Goal: Task Accomplishment & Management: Manage account settings

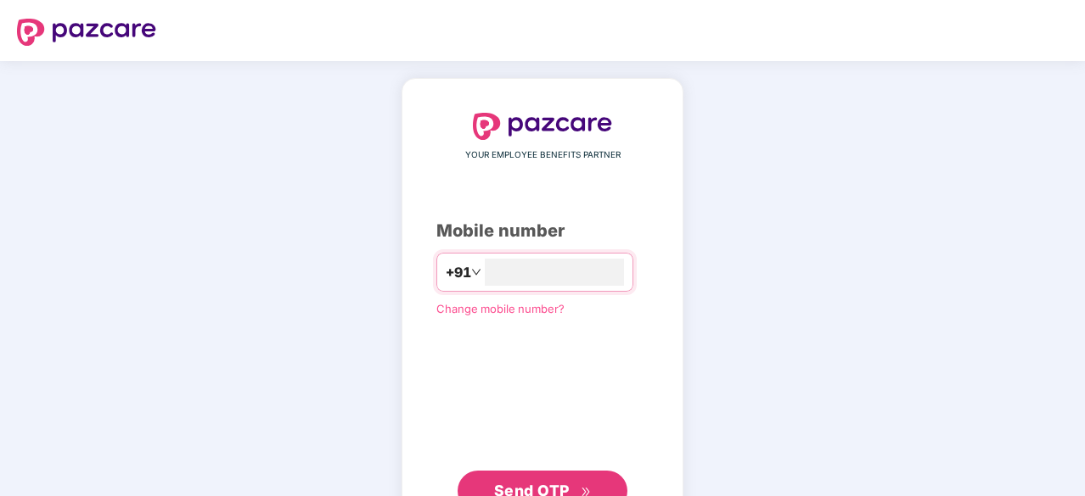
type input "**********"
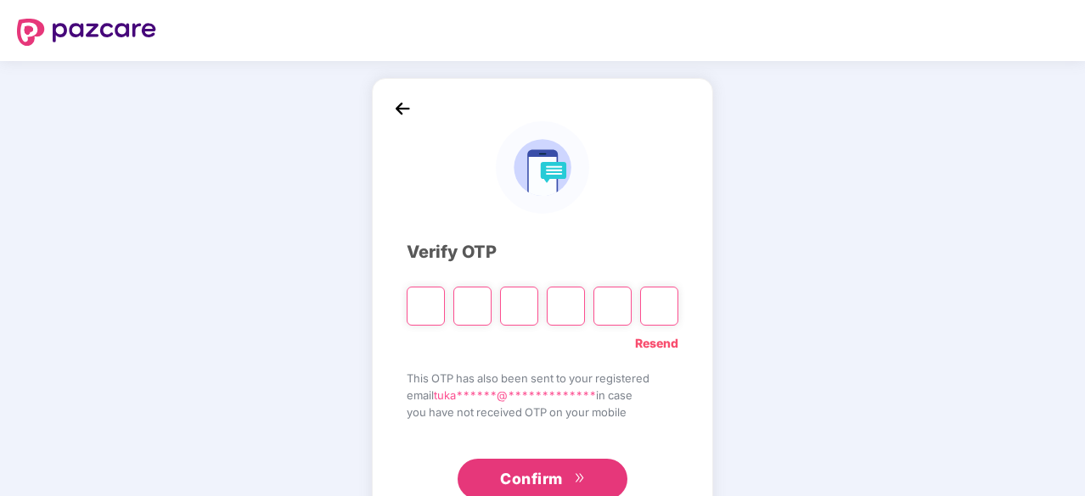
type input "*"
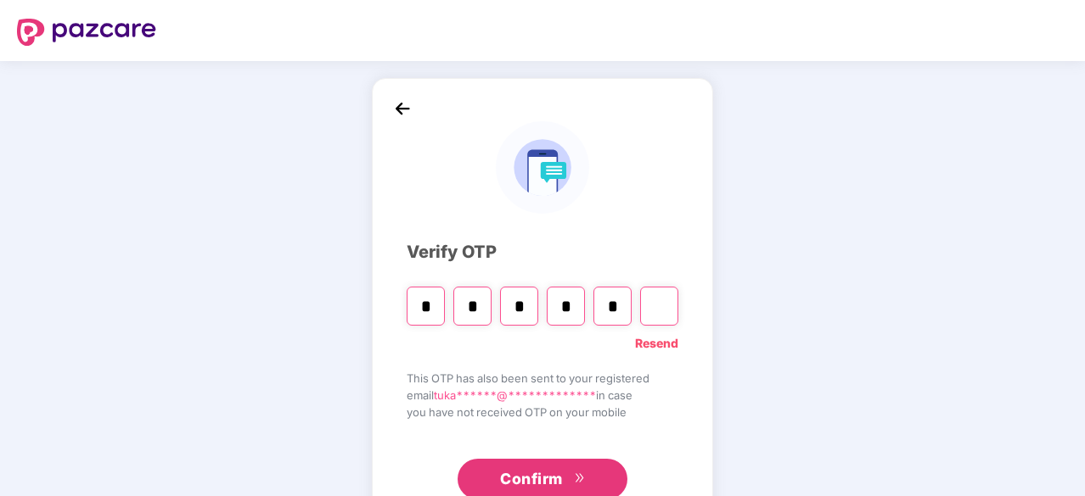
type input "*"
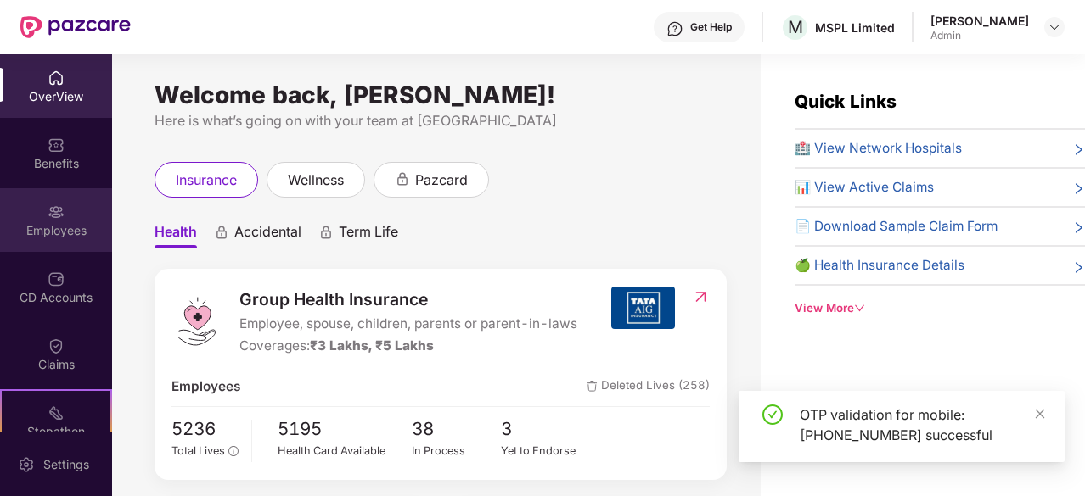
click at [51, 205] on img at bounding box center [56, 212] width 17 height 17
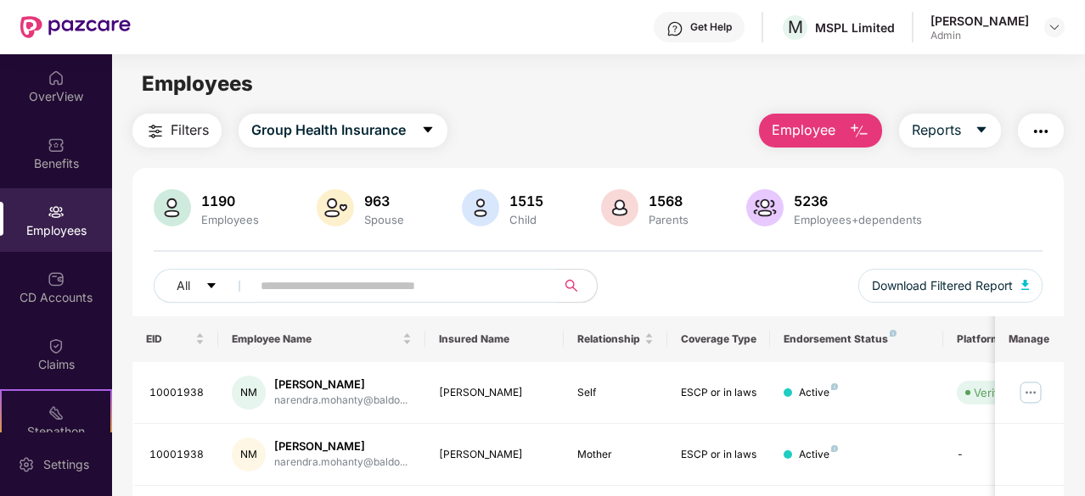
click at [336, 294] on input "text" at bounding box center [397, 285] width 272 height 25
paste input "********"
type input "********"
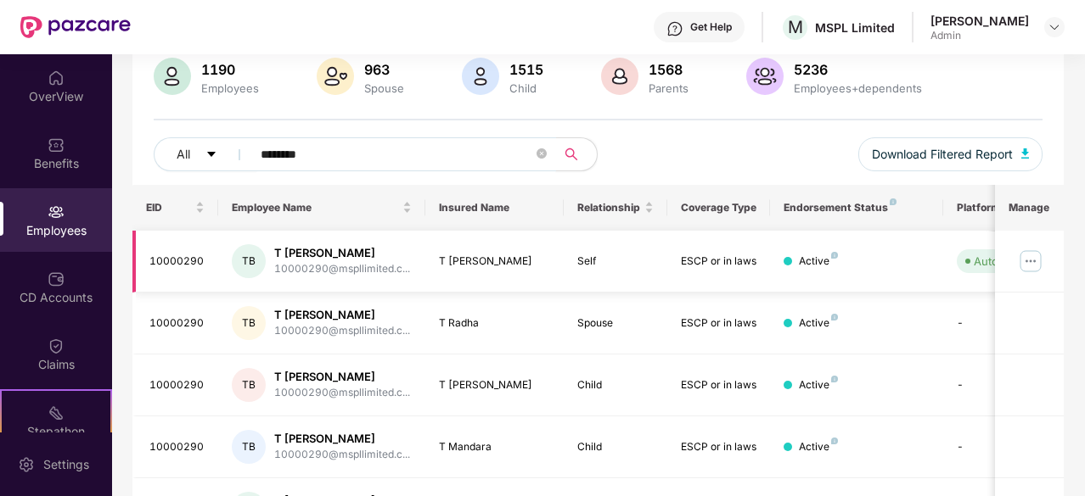
scroll to position [170, 0]
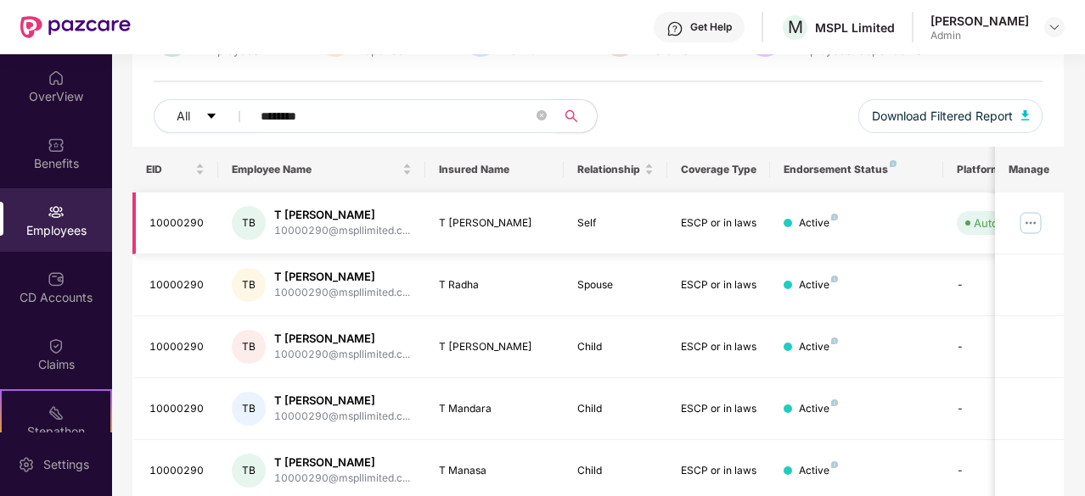
click at [1026, 223] on img at bounding box center [1030, 223] width 27 height 27
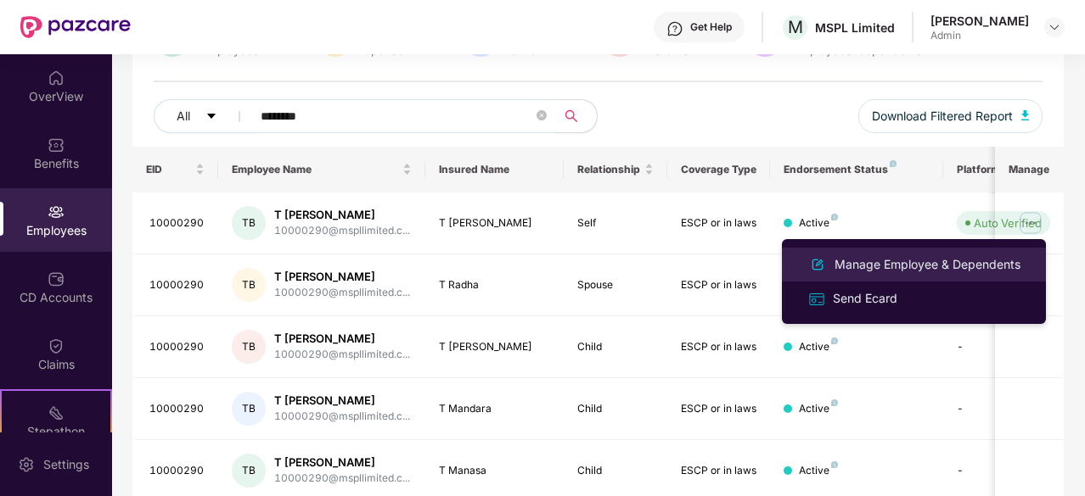
click at [894, 266] on div "Manage Employee & Dependents" at bounding box center [927, 264] width 193 height 19
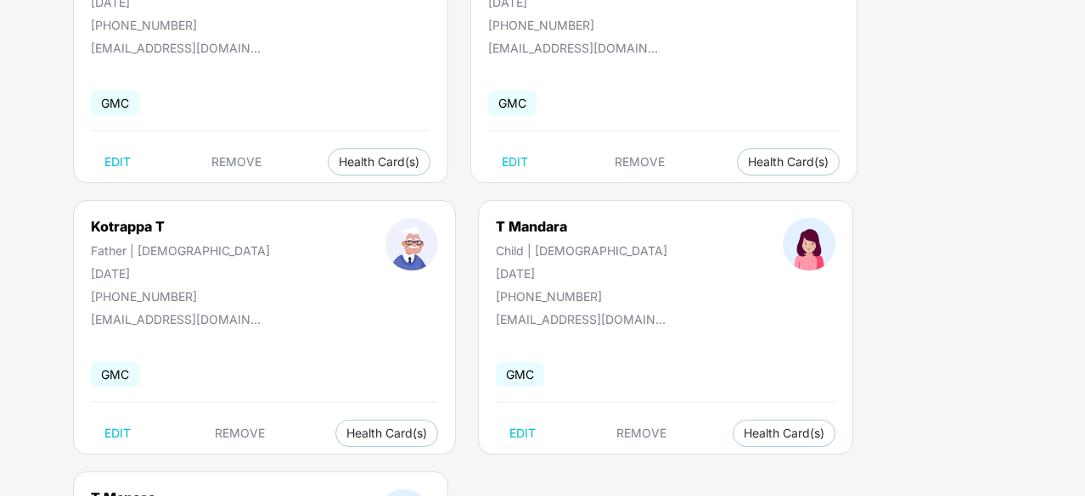
scroll to position [329, 0]
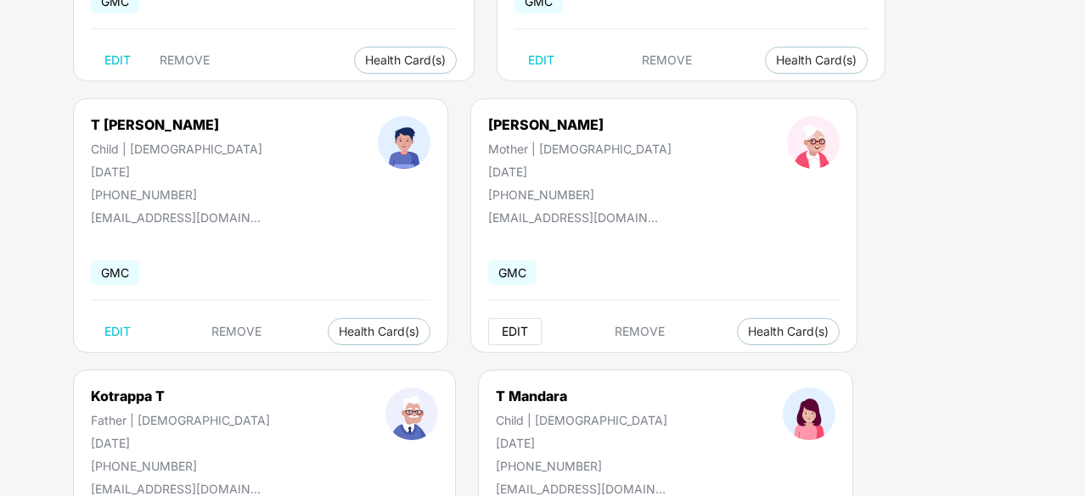
click at [488, 337] on button "EDIT" at bounding box center [514, 331] width 53 height 27
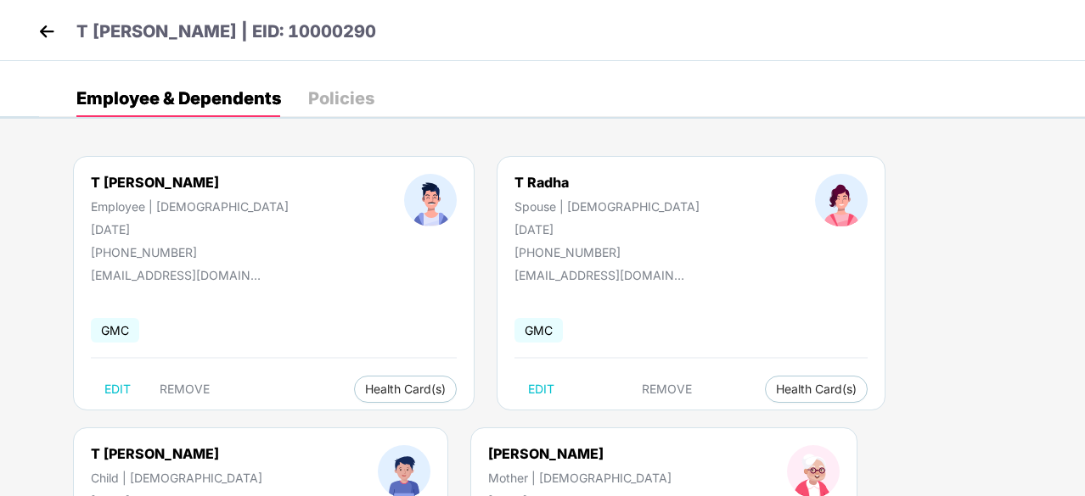
select select "******"
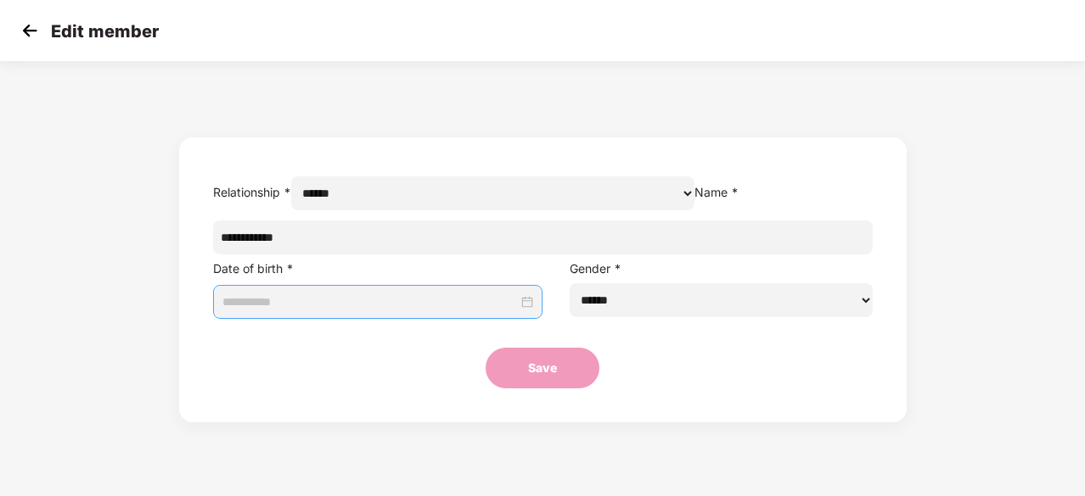
click at [431, 311] on input at bounding box center [370, 302] width 296 height 19
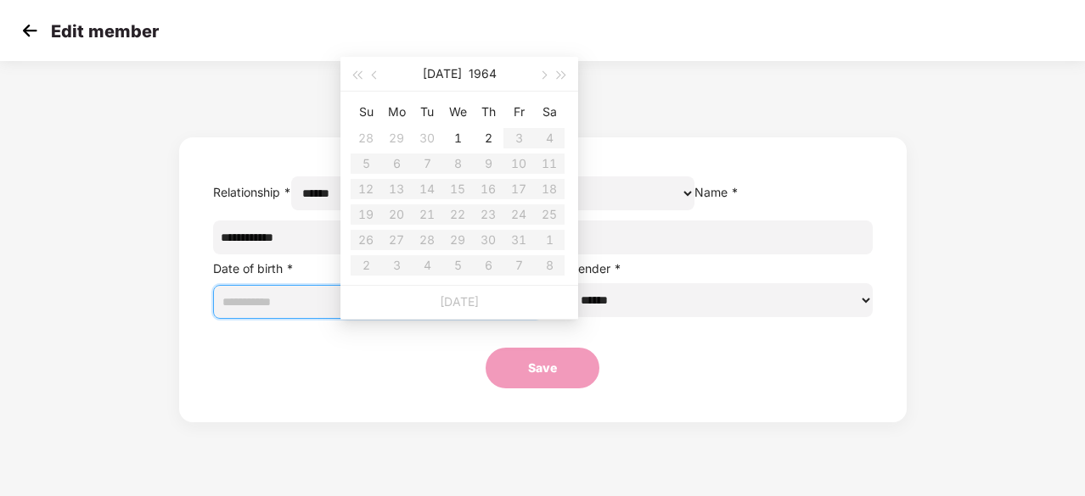
click at [404, 311] on input at bounding box center [370, 302] width 296 height 19
type input "**********"
click at [547, 77] on button "button" at bounding box center [542, 74] width 19 height 34
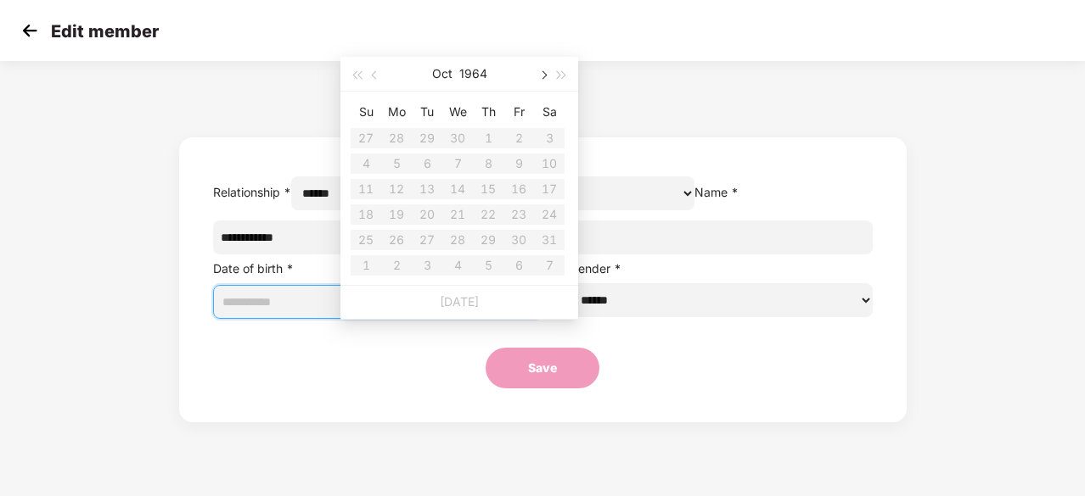
click at [547, 77] on button "button" at bounding box center [542, 74] width 19 height 34
click at [562, 76] on span "button" at bounding box center [562, 75] width 8 height 8
click at [549, 77] on button "button" at bounding box center [542, 74] width 19 height 34
click at [359, 72] on span "button" at bounding box center [356, 75] width 8 height 8
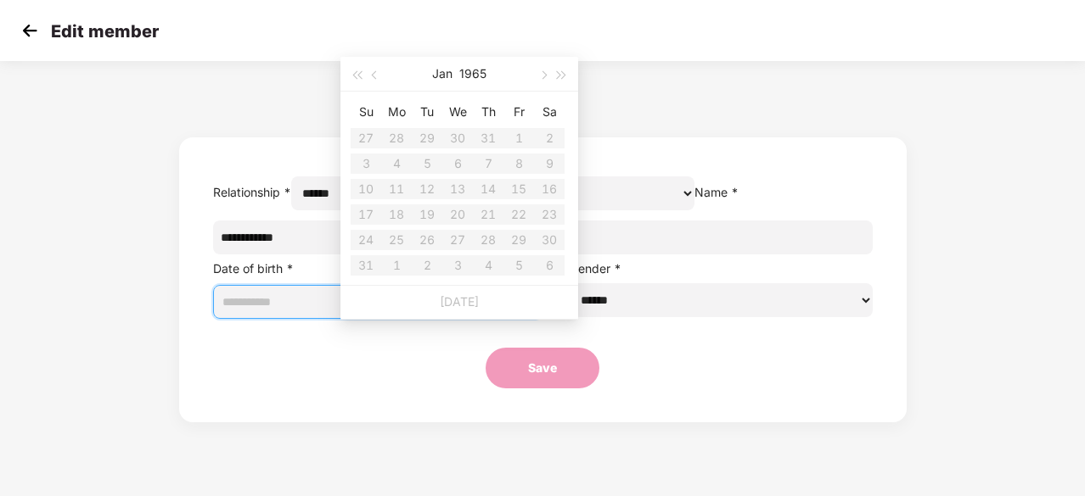
click at [518, 138] on table "Su Mo Tu We Th Fr Sa 27 28 29 30 31 1 2 3 4 5 6 7 8 9 10 11 12 13 14 15 16 17 1…" at bounding box center [457, 188] width 214 height 180
click at [513, 137] on table "Su Mo Tu We Th Fr Sa 27 28 29 30 31 1 2 3 4 5 6 7 8 9 10 11 12 13 14 15 16 17 1…" at bounding box center [457, 188] width 214 height 180
click at [521, 134] on table "Su Mo Tu We Th Fr Sa 27 28 29 30 31 1 2 3 4 5 6 7 8 9 10 11 12 13 14 15 16 17 1…" at bounding box center [457, 188] width 214 height 180
click at [430, 77] on div "[DATE]" at bounding box center [459, 74] width 148 height 34
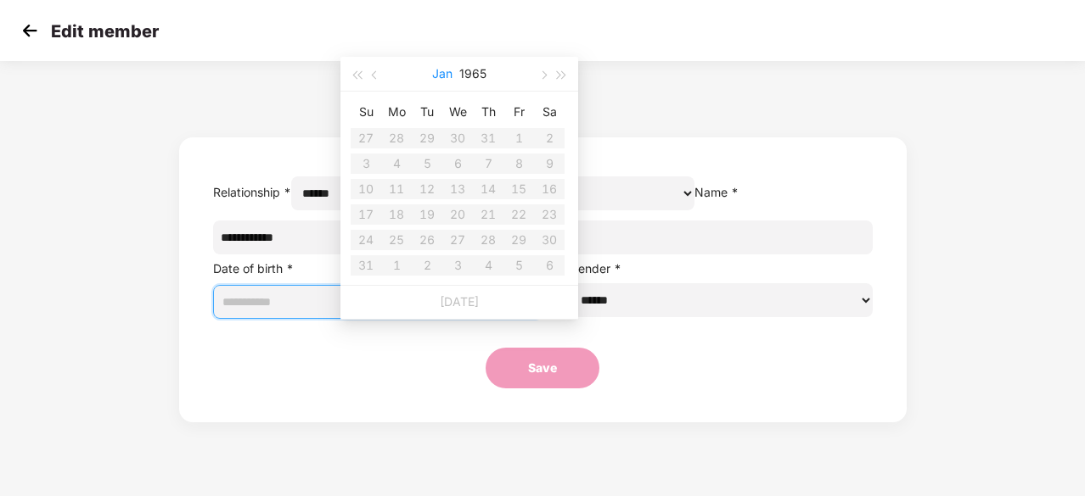
click at [441, 73] on button "Jan" at bounding box center [442, 74] width 20 height 34
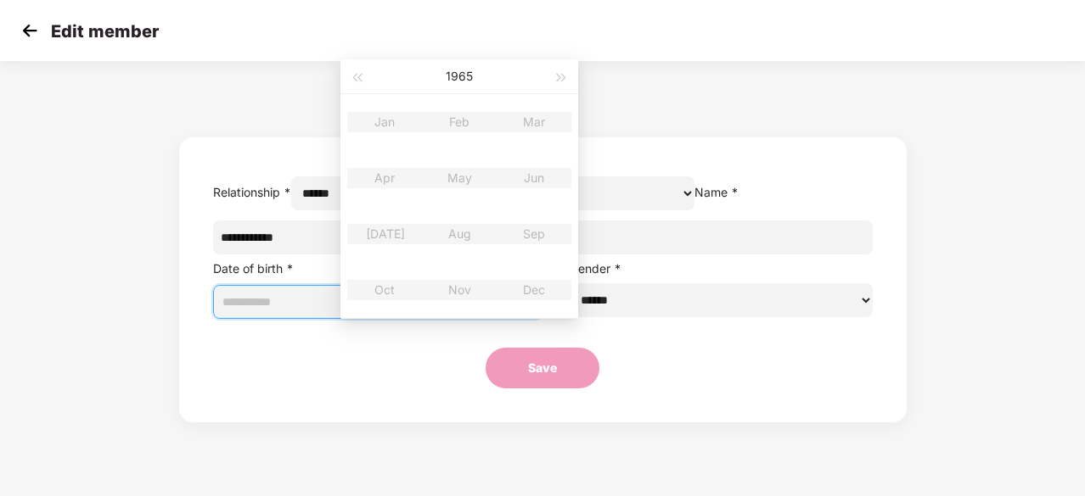
click at [387, 119] on table "Jan Feb Mar Apr May Jun [DATE] Aug Sep Oct Nov Dec" at bounding box center [459, 206] width 224 height 224
click at [383, 121] on table "Jan Feb Mar Apr May Jun [DATE] Aug Sep Oct Nov Dec" at bounding box center [459, 206] width 224 height 224
click at [386, 121] on table "Jan Feb Mar Apr May Jun [DATE] Aug Sep Oct Nov Dec" at bounding box center [459, 206] width 224 height 224
click at [364, 81] on button "button" at bounding box center [356, 76] width 19 height 34
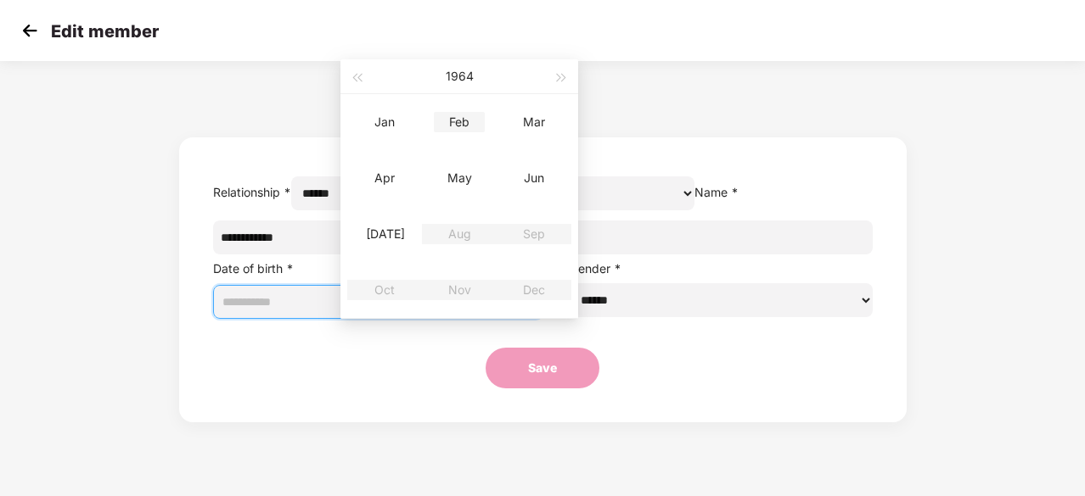
type input "**********"
click at [562, 80] on span "button" at bounding box center [562, 78] width 8 height 8
click at [379, 123] on table "Jan Feb Mar Apr May Jun [DATE] Aug Sep Oct Nov Dec" at bounding box center [459, 206] width 224 height 224
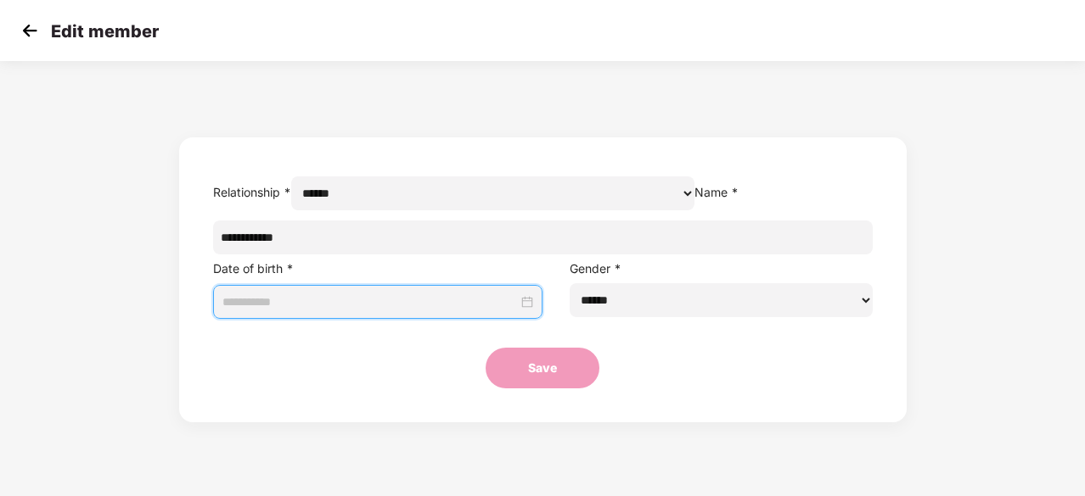
click at [535, 319] on div at bounding box center [378, 302] width 330 height 34
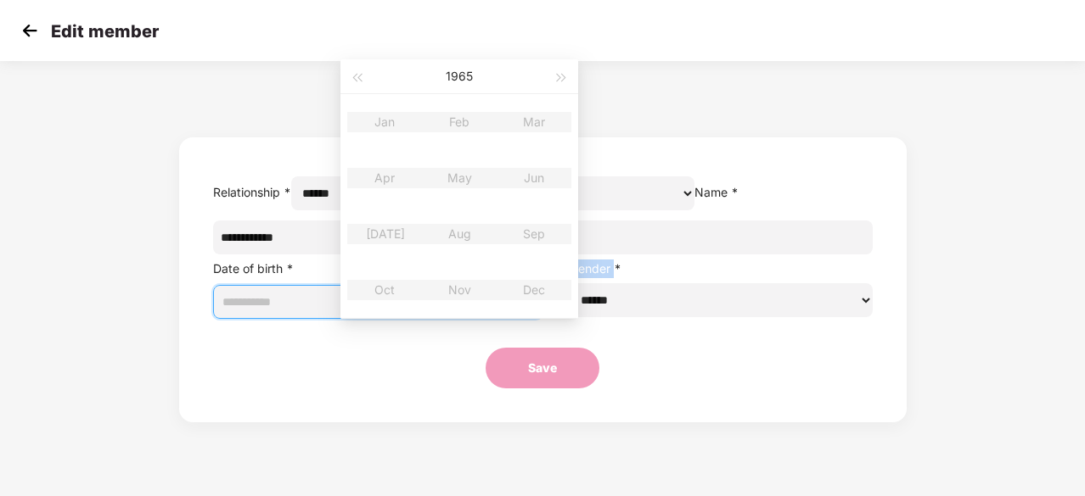
click at [535, 319] on div at bounding box center [378, 302] width 330 height 34
click at [462, 166] on table "Jan Feb Mar Apr May Jun [DATE] Aug Sep Oct Nov Dec" at bounding box center [459, 206] width 224 height 224
click at [569, 77] on button "button" at bounding box center [561, 76] width 19 height 34
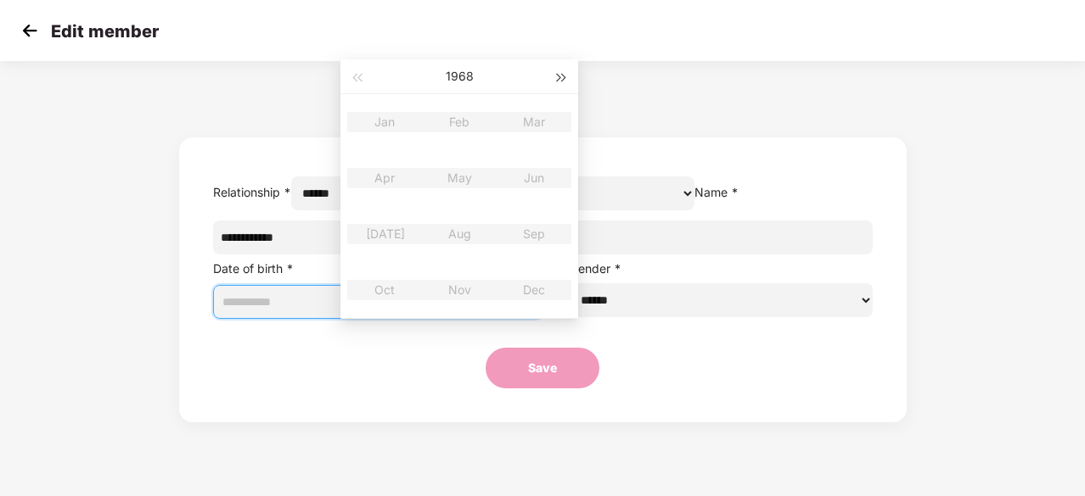
click at [569, 77] on button "button" at bounding box center [561, 76] width 19 height 34
click at [356, 82] on button "button" at bounding box center [356, 76] width 19 height 34
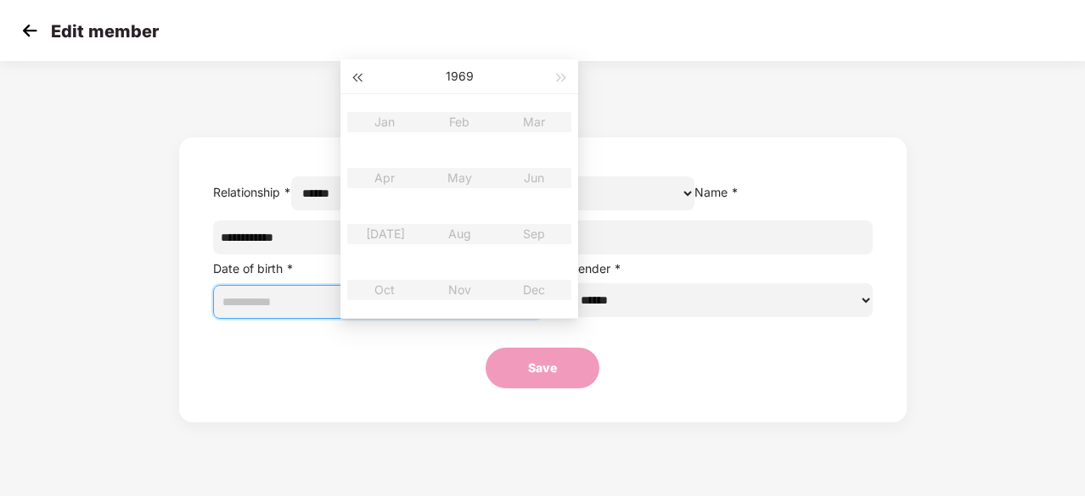
click at [356, 82] on button "button" at bounding box center [356, 76] width 19 height 34
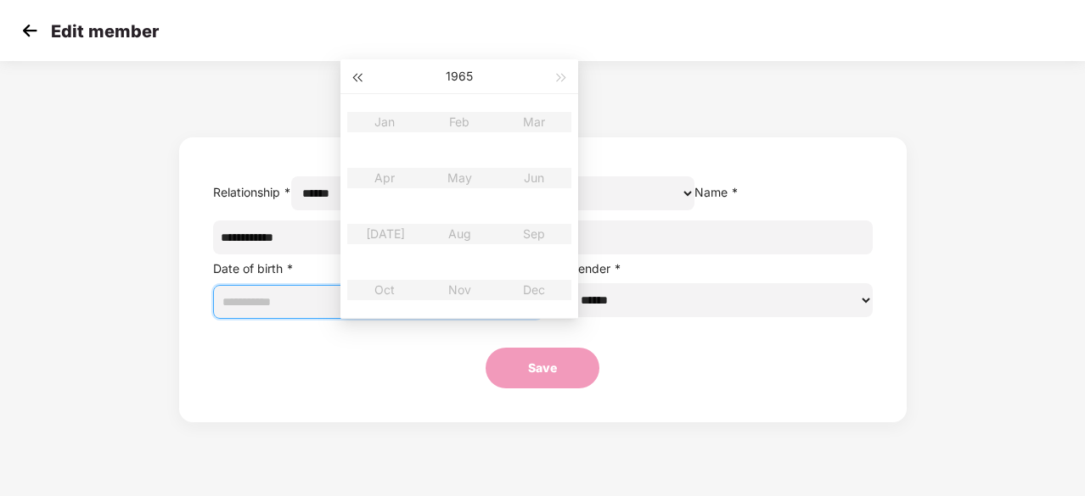
click at [356, 82] on button "button" at bounding box center [356, 76] width 19 height 34
click at [558, 76] on span "button" at bounding box center [562, 78] width 8 height 8
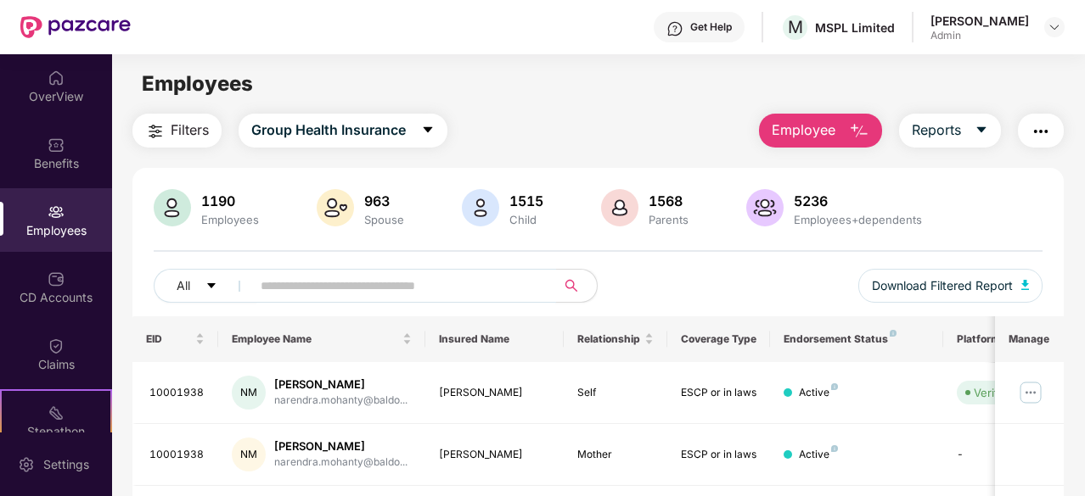
click at [335, 299] on span at bounding box center [398, 286] width 316 height 34
paste input "********"
type input "********"
click at [1039, 397] on img at bounding box center [1030, 392] width 27 height 27
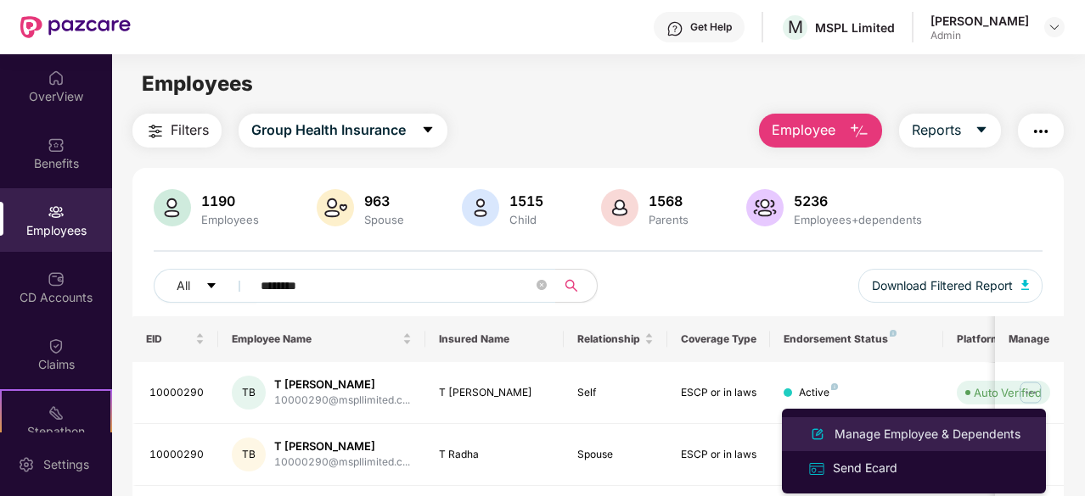
click at [894, 434] on div "Manage Employee & Dependents" at bounding box center [927, 434] width 193 height 19
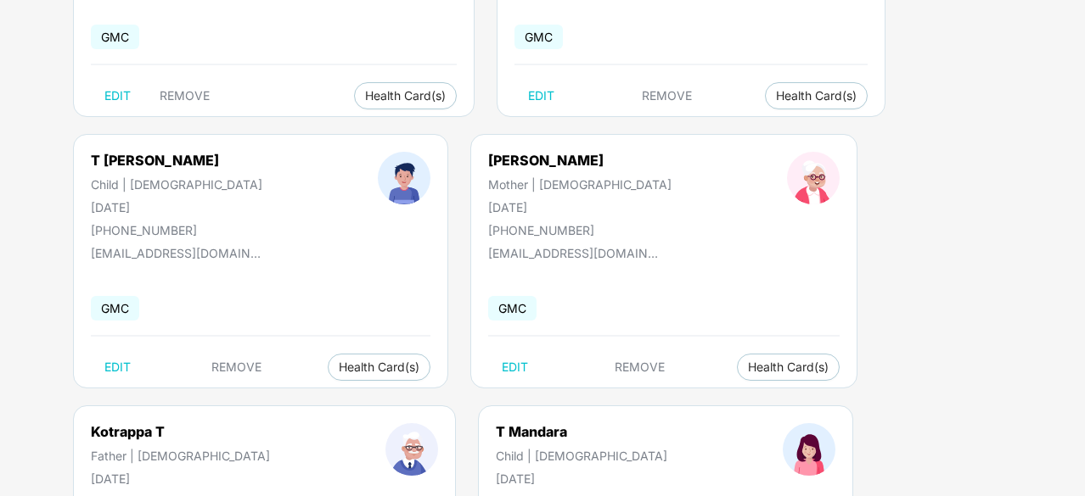
scroll to position [339, 0]
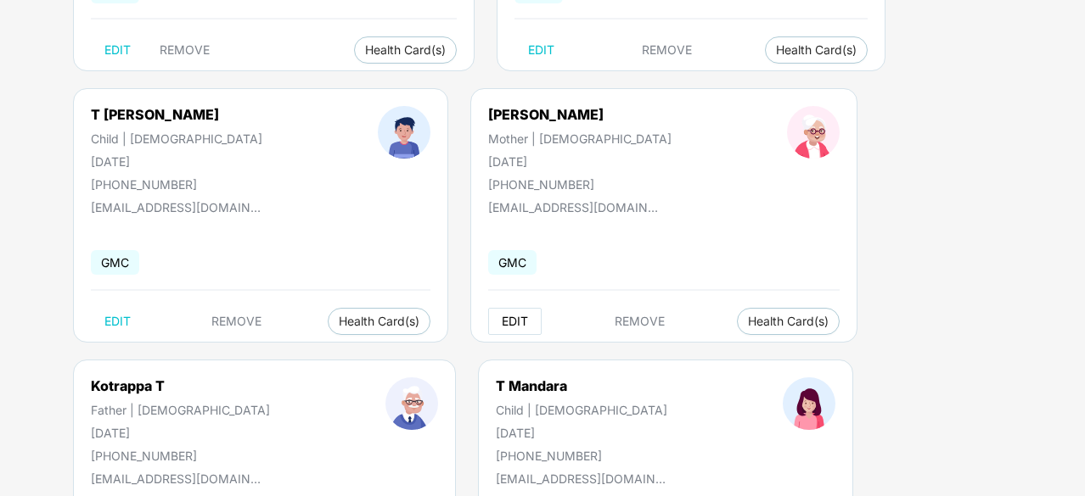
click at [488, 328] on button "EDIT" at bounding box center [514, 321] width 53 height 27
select select "******"
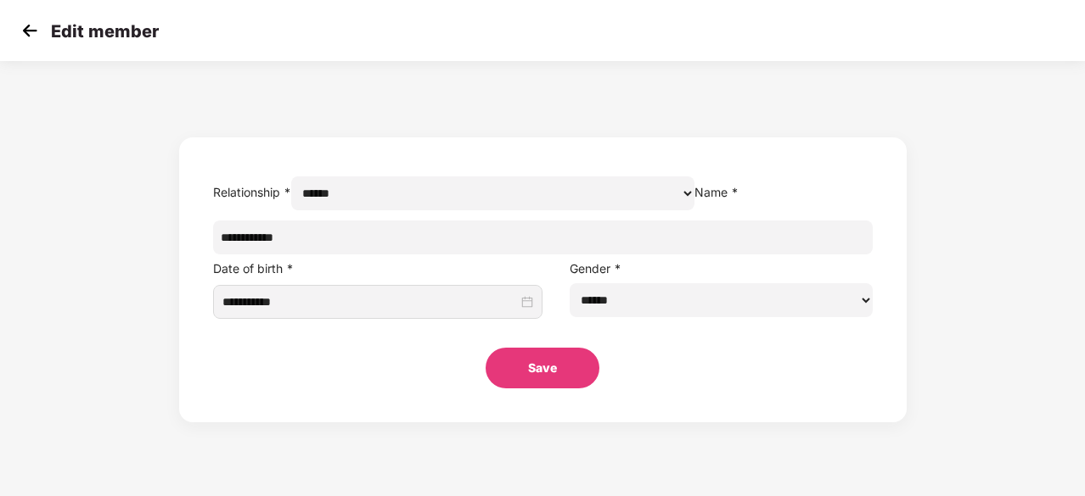
scroll to position [0, 0]
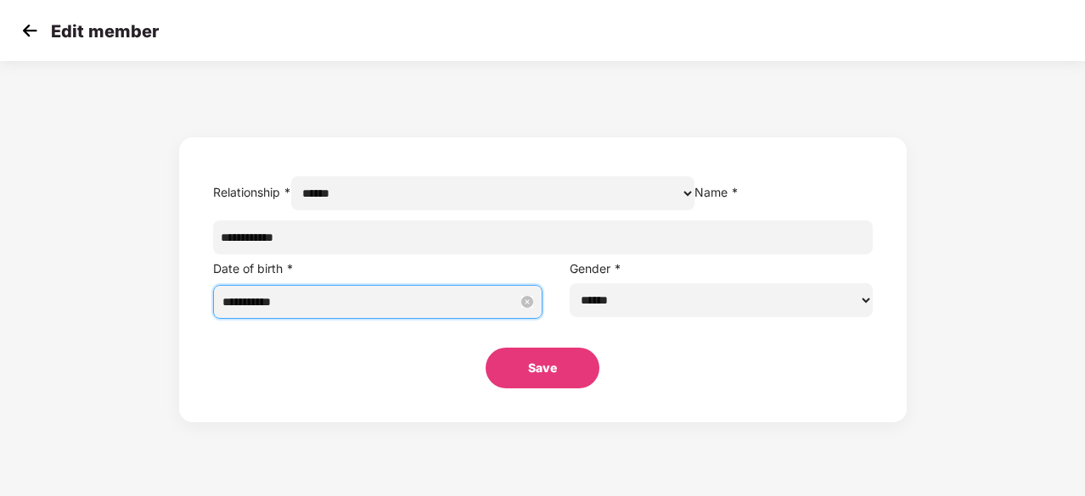
click at [460, 311] on input "**********" at bounding box center [370, 302] width 296 height 19
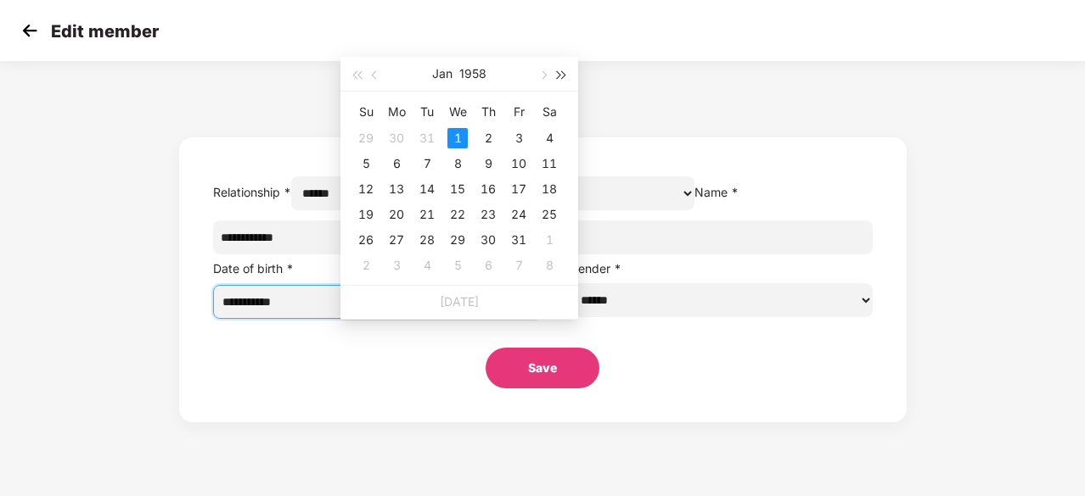
click at [557, 81] on button "button" at bounding box center [561, 74] width 19 height 34
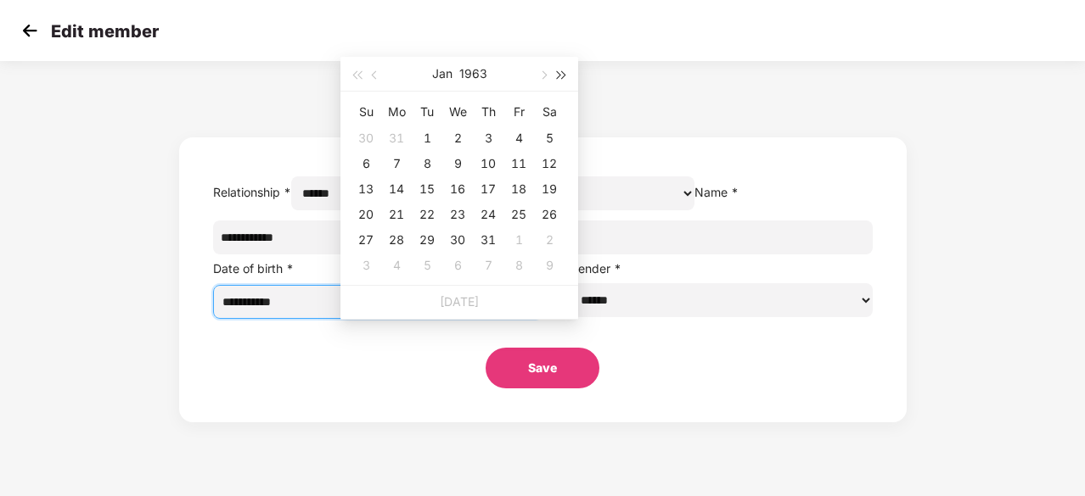
click at [557, 81] on button "button" at bounding box center [561, 74] width 19 height 34
click at [524, 139] on table "Su Mo Tu We Th Fr Sa 27 28 29 30 31 1 2 3 4 5 6 7 8 9 10 11 12 13 14 15 16 17 1…" at bounding box center [457, 188] width 214 height 180
click at [363, 76] on button "button" at bounding box center [356, 74] width 19 height 34
click at [524, 239] on div "31" at bounding box center [518, 240] width 20 height 20
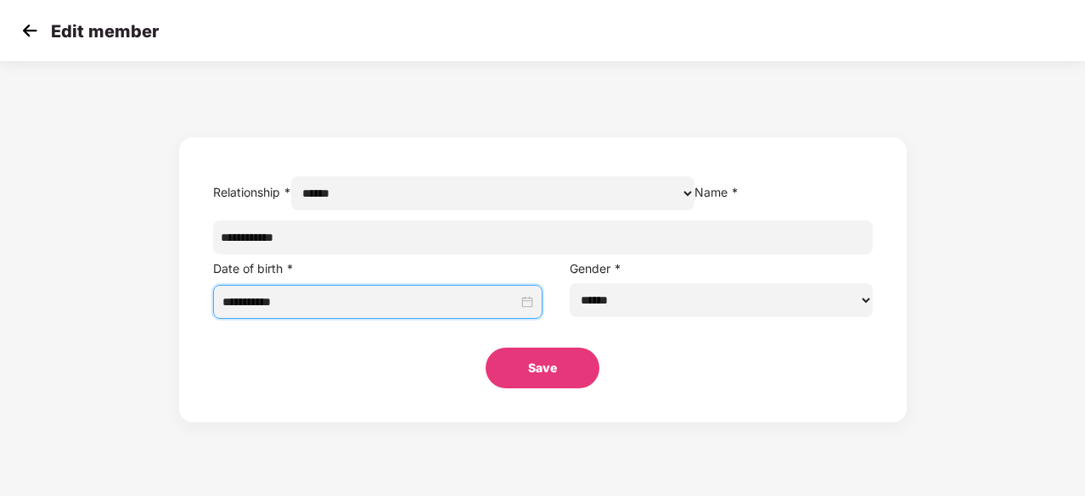
click at [535, 319] on div "**********" at bounding box center [378, 302] width 330 height 34
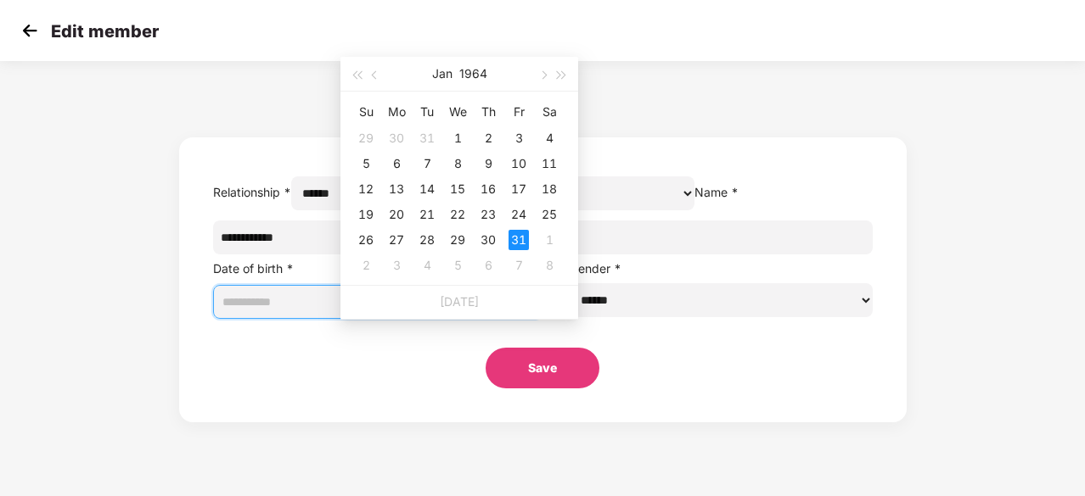
type input "**********"
click at [545, 73] on span "button" at bounding box center [542, 75] width 8 height 8
click at [541, 76] on span "button" at bounding box center [542, 75] width 8 height 8
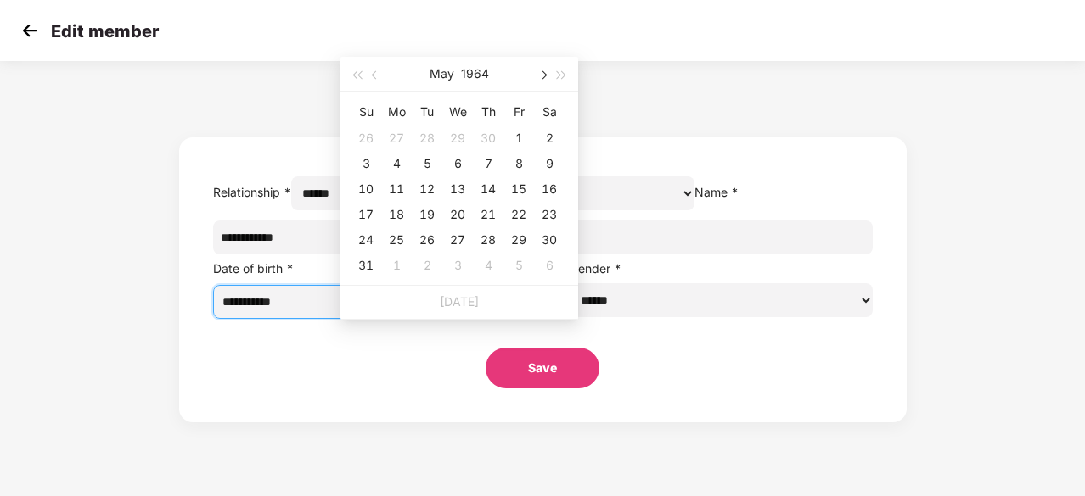
click at [541, 76] on span "button" at bounding box center [542, 75] width 8 height 8
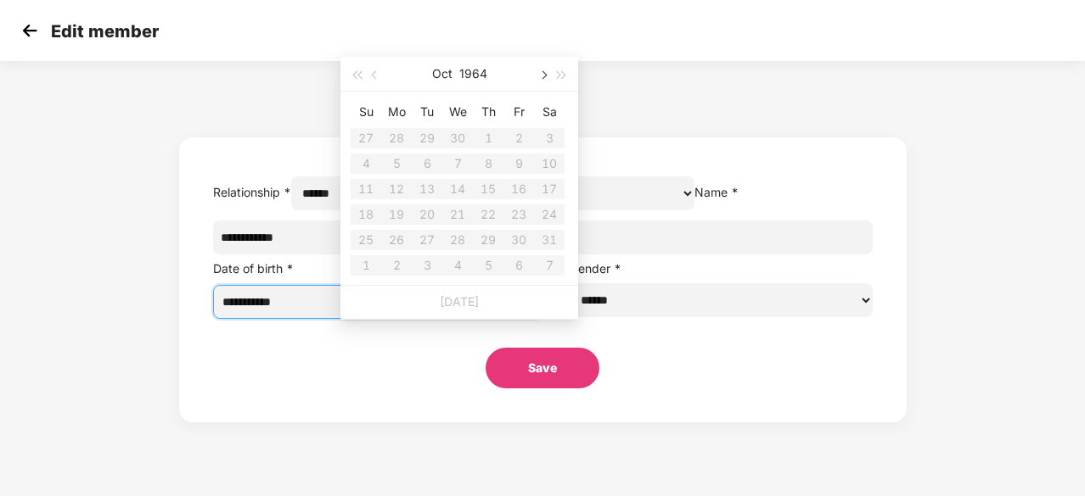
click at [541, 76] on span "button" at bounding box center [542, 75] width 8 height 8
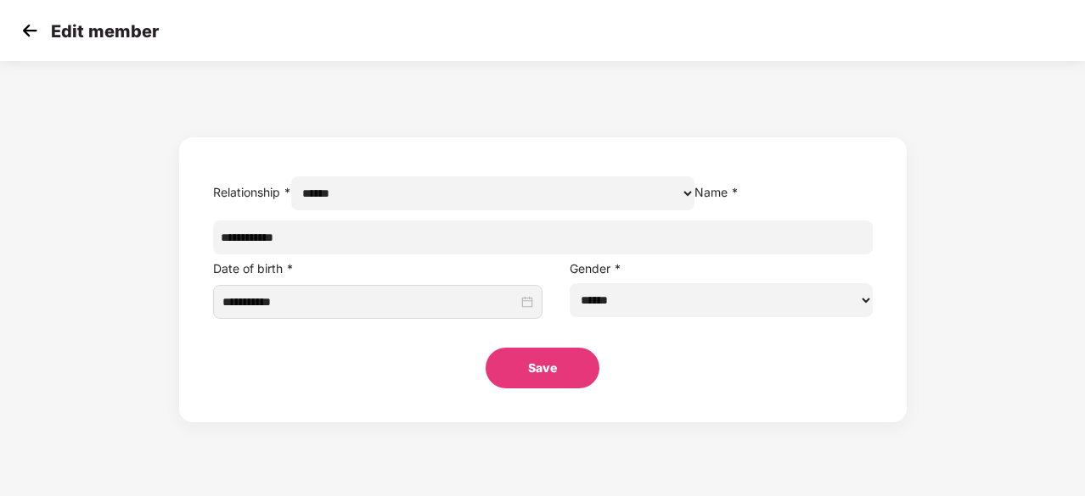
click at [1013, 169] on div "**********" at bounding box center [542, 246] width 1085 height 353
click at [15, 26] on div "Edit member" at bounding box center [542, 30] width 1085 height 61
click at [24, 29] on img at bounding box center [29, 30] width 25 height 25
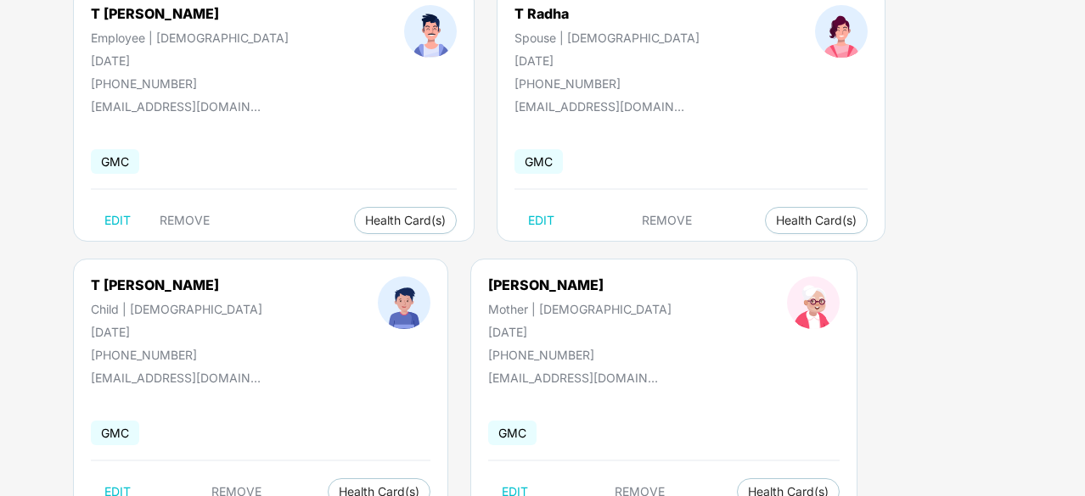
scroll to position [170, 0]
drag, startPoint x: 200, startPoint y: 284, endPoint x: 87, endPoint y: 283, distance: 112.9
click at [430, 283] on div "[PERSON_NAME] Mother | [DEMOGRAPHIC_DATA] [DATE] [PHONE_NUMBER]" at bounding box center [579, 319] width 299 height 86
copy div "[PERSON_NAME]"
